Goal: Information Seeking & Learning: Find specific fact

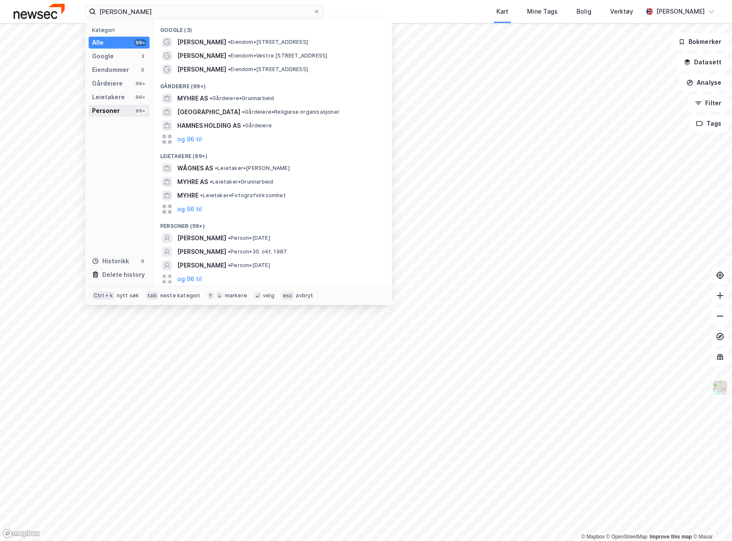
type input "[PERSON_NAME]"
click at [116, 109] on div "Personer" at bounding box center [106, 111] width 28 height 10
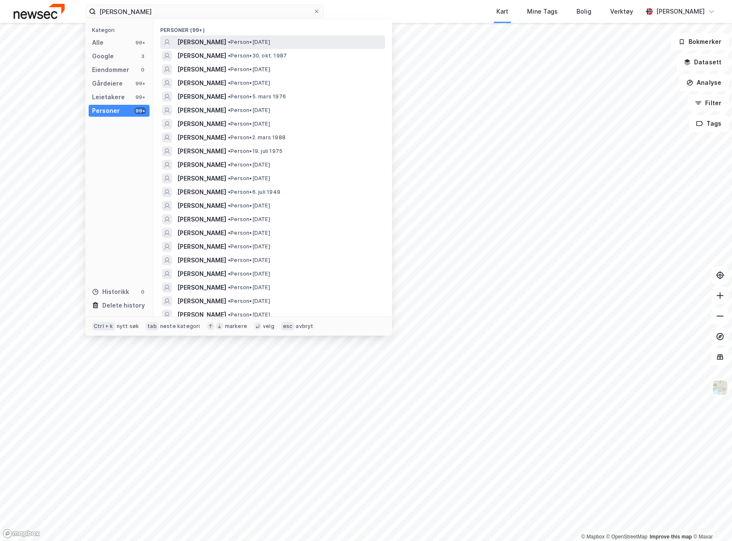
click at [208, 42] on span "[PERSON_NAME]" at bounding box center [201, 42] width 49 height 10
